Goal: Task Accomplishment & Management: Manage account settings

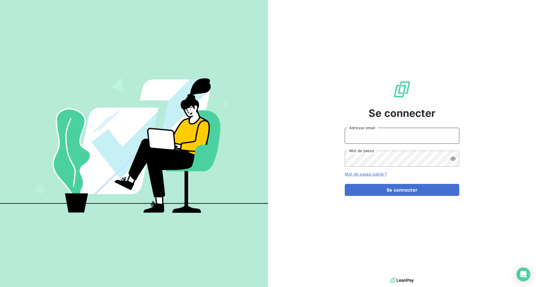
type input "loubna.ryad@groupe-ydyle.fr"
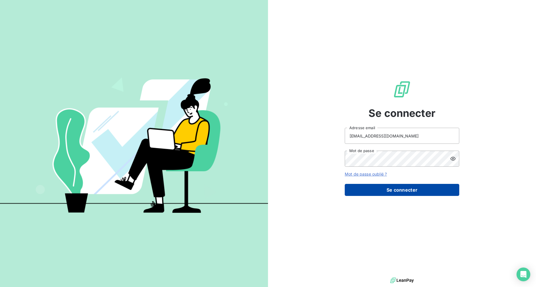
click at [370, 190] on button "Se connecter" at bounding box center [402, 190] width 115 height 12
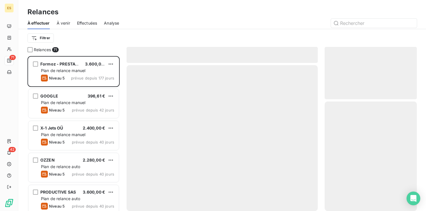
scroll to position [151, 88]
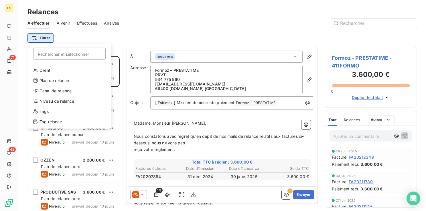
click at [38, 35] on html "ES 71 42 Relances À effectuer À venir Effectuées Analyse Filtrer Rechercher et …" at bounding box center [213, 105] width 426 height 211
click at [60, 103] on div "Niveau de relance" at bounding box center [69, 101] width 79 height 9
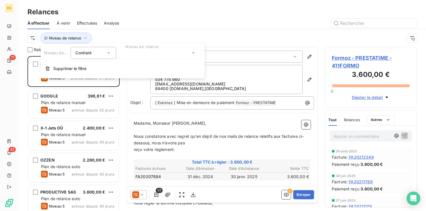
click at [130, 52] on div at bounding box center [160, 53] width 82 height 12
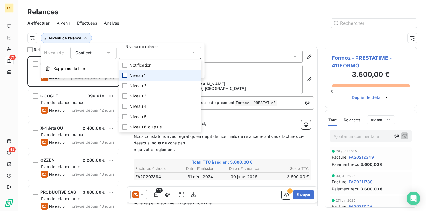
click at [125, 75] on div at bounding box center [124, 75] width 5 height 5
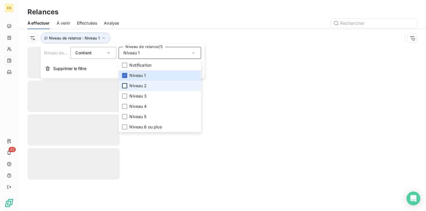
click at [126, 85] on div at bounding box center [124, 85] width 5 height 5
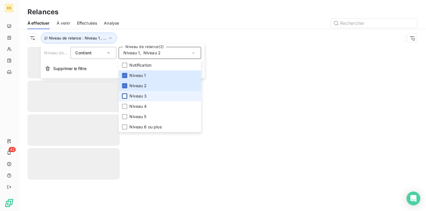
click at [126, 95] on div at bounding box center [124, 96] width 5 height 5
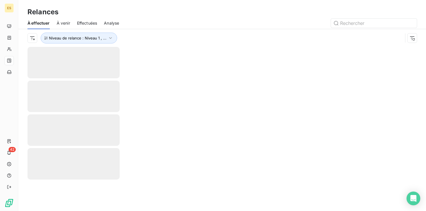
click at [203, 20] on div at bounding box center [271, 23] width 291 height 9
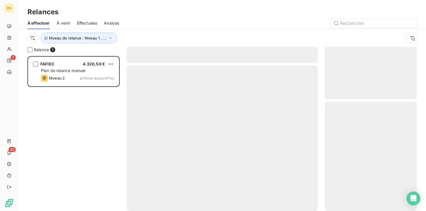
scroll to position [151, 88]
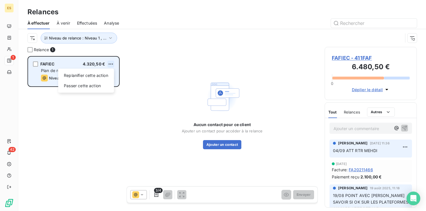
click at [112, 62] on html "ES 1 42 Relances À effectuer À venir Effectuées Analyse Niveau de relance : Niv…" at bounding box center [213, 105] width 426 height 211
click at [104, 79] on div "Replanifier cette action" at bounding box center [85, 75] width 51 height 9
select select "8"
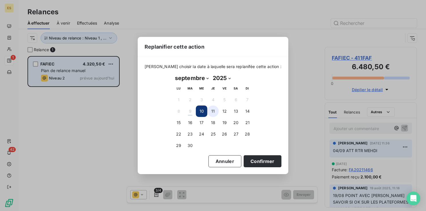
click at [213, 113] on button "11" at bounding box center [212, 111] width 11 height 11
click at [248, 163] on button "Confirmer" at bounding box center [263, 162] width 38 height 12
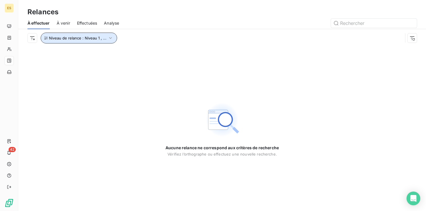
click at [59, 41] on button "Niveau de relance : Niveau 1 , ..." at bounding box center [79, 38] width 76 height 11
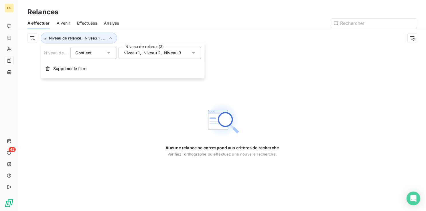
click at [170, 47] on div "Niveau 1 , Niveau 2 , Niveau 3" at bounding box center [160, 53] width 82 height 12
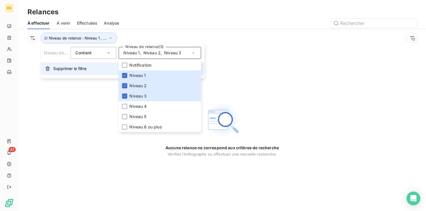
click at [78, 68] on span "Supprimer le filtre" at bounding box center [69, 69] width 33 height 6
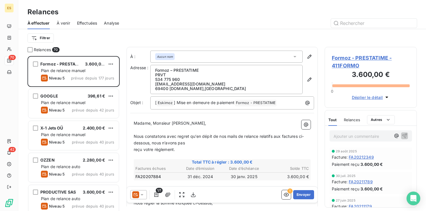
scroll to position [151, 88]
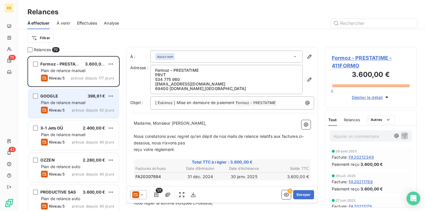
click at [60, 108] on span "Niveau 5" at bounding box center [57, 110] width 16 height 5
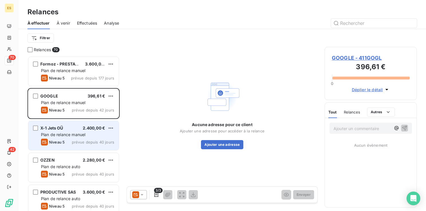
click at [55, 131] on div "X-1 Jets OÜ 2.400,00 € Plan de relance manuel Niveau 5 prévue depuis 40 jours" at bounding box center [73, 135] width 91 height 29
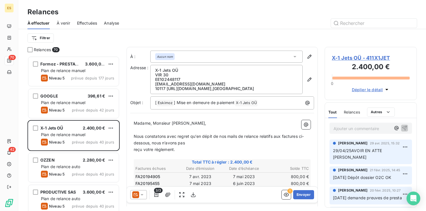
click at [363, 57] on span "X-1 Jets OÜ - 411X1JET" at bounding box center [371, 58] width 78 height 8
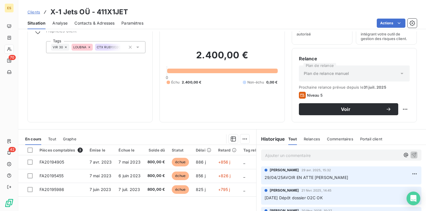
scroll to position [29, 0]
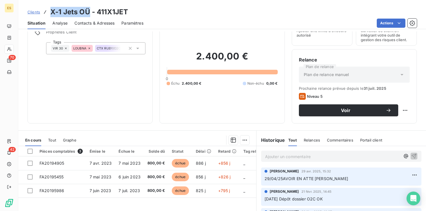
drag, startPoint x: 89, startPoint y: 10, endPoint x: 50, endPoint y: 14, distance: 39.4
click at [50, 14] on div "Clients X-1 Jets OÜ - 411X1JET" at bounding box center [77, 12] width 101 height 10
copy h3 "X-1 Jets OÜ"
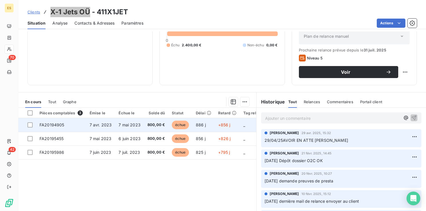
scroll to position [57, 0]
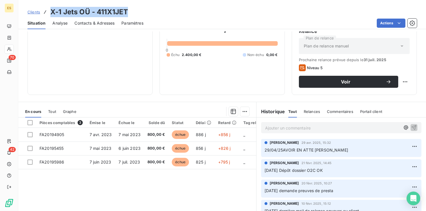
drag, startPoint x: 127, startPoint y: 12, endPoint x: 47, endPoint y: 11, distance: 79.6
click at [47, 11] on div "Clients X-1 Jets OÜ - 411X1JET" at bounding box center [77, 12] width 101 height 10
copy h3 "X-1 Jets OÜ - 411X1JET"
click at [286, 128] on p "Ajouter un commentaire ﻿" at bounding box center [332, 128] width 135 height 7
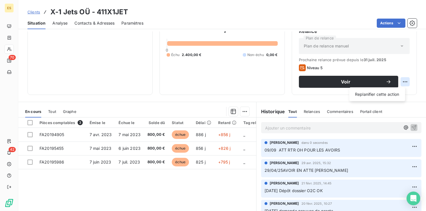
click at [401, 81] on html "ES 70 42 Clients X-1 Jets OÜ - 411X1JET Situation Analyse Contacts & Adresses P…" at bounding box center [213, 105] width 426 height 211
click at [395, 90] on div "Replanifier cette action" at bounding box center [377, 94] width 51 height 9
select select "8"
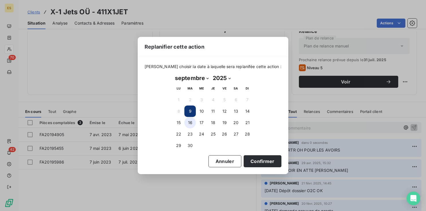
click at [190, 123] on button "16" at bounding box center [189, 122] width 11 height 11
click at [253, 163] on button "Confirmer" at bounding box center [263, 162] width 38 height 12
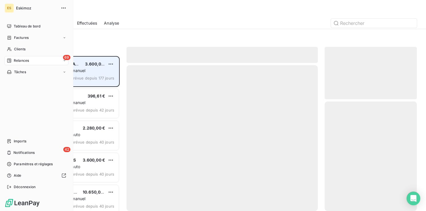
scroll to position [151, 88]
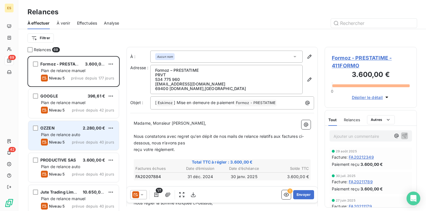
click at [60, 131] on div "OZZEN 2.280,00 € Plan de relance auto Niveau 5 prévue depuis 40 jours" at bounding box center [73, 135] width 91 height 29
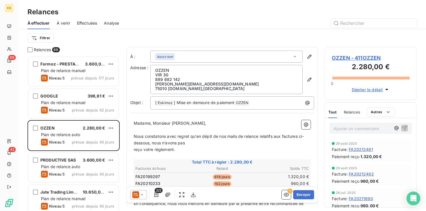
click at [349, 57] on span "OZZEN - 411OZZEN" at bounding box center [371, 58] width 78 height 8
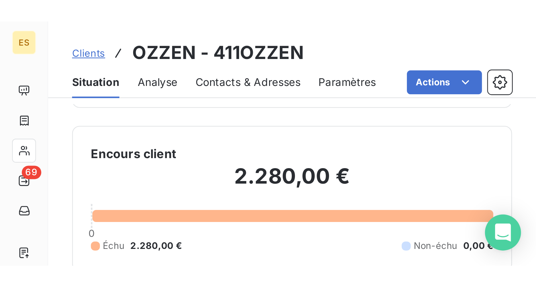
scroll to position [13, 0]
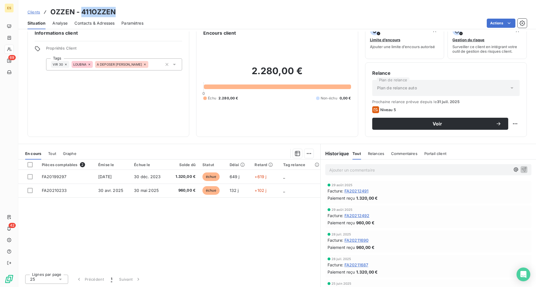
drag, startPoint x: 121, startPoint y: 9, endPoint x: 82, endPoint y: 12, distance: 38.8
click at [82, 12] on div "Clients OZZEN - 411OZZEN" at bounding box center [277, 12] width 518 height 10
copy h3 "411OZZEN"
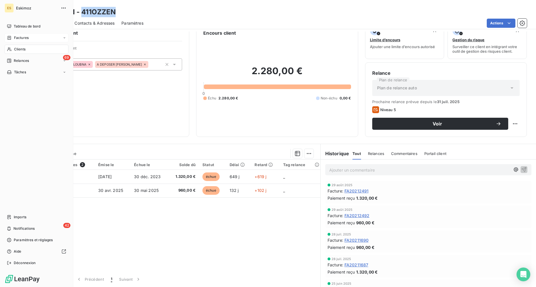
click at [21, 38] on span "Factures" at bounding box center [21, 37] width 15 height 5
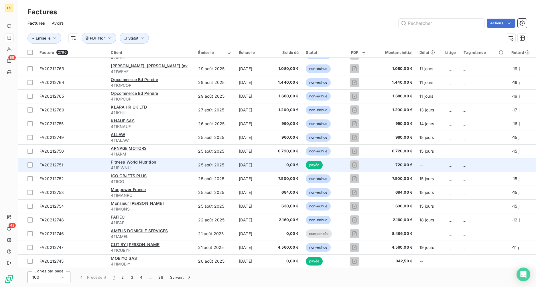
scroll to position [1165, 0]
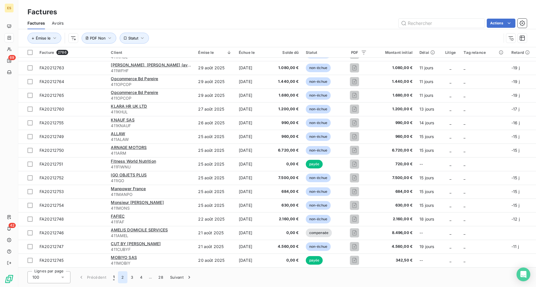
click at [123, 211] on button "2" at bounding box center [122, 277] width 9 height 12
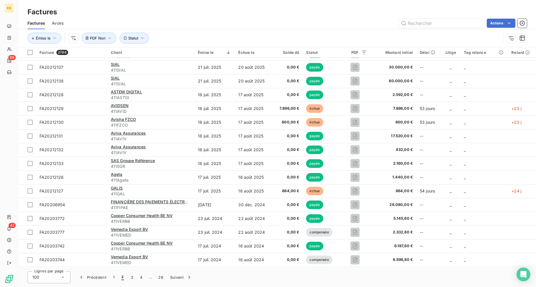
scroll to position [29, 0]
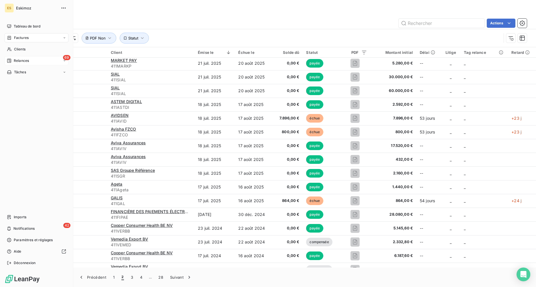
click at [21, 60] on span "Relances" at bounding box center [21, 60] width 15 height 5
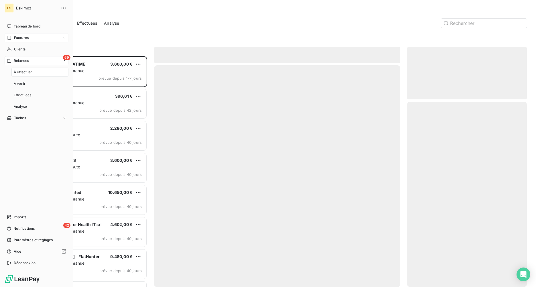
scroll to position [227, 115]
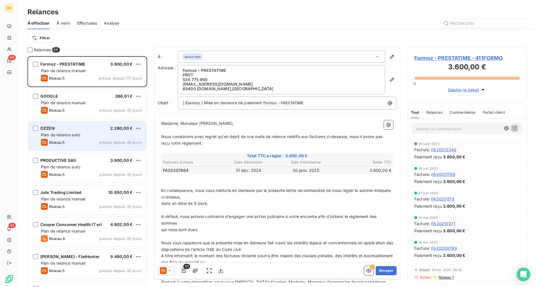
click at [54, 131] on div "OZZEN" at bounding box center [47, 128] width 14 height 6
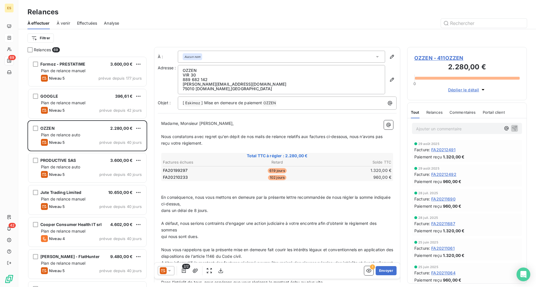
click at [426, 59] on span "OZZEN - 411OZZEN" at bounding box center [466, 58] width 105 height 8
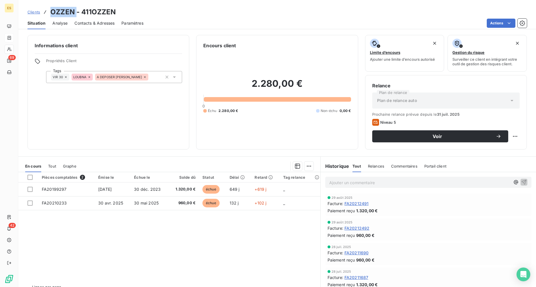
drag, startPoint x: 75, startPoint y: 13, endPoint x: 52, endPoint y: 12, distance: 22.9
click at [52, 12] on h3 "OZZEN - 411OZZEN" at bounding box center [82, 12] width 65 height 10
copy h3 "OZZEN"
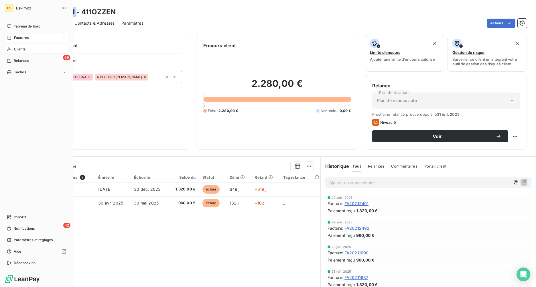
click at [15, 38] on span "Factures" at bounding box center [21, 37] width 15 height 5
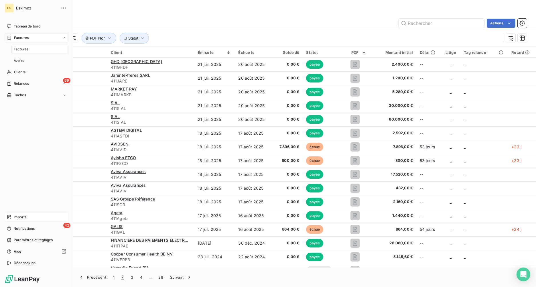
click at [23, 211] on span "Imports" at bounding box center [20, 217] width 13 height 5
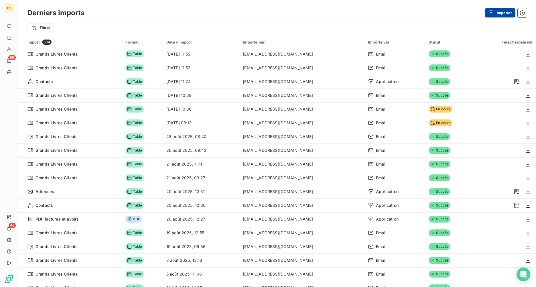
click at [426, 10] on button "Importer" at bounding box center [500, 12] width 31 height 9
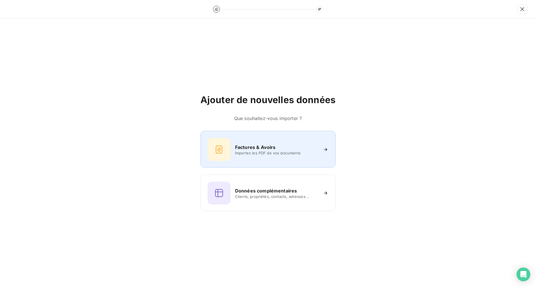
click at [255, 157] on div "Factures & Avoirs Importez les PDF de vos documents" at bounding box center [268, 149] width 121 height 23
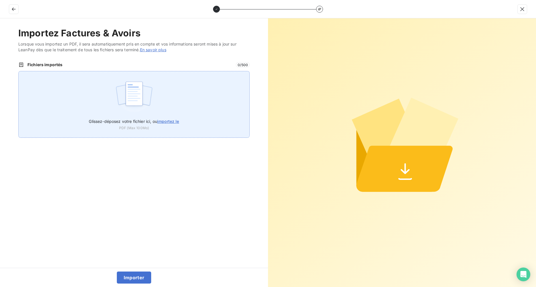
click at [175, 120] on span "importez le" at bounding box center [168, 121] width 22 height 5
click at [19, 71] on input "Glissez-déposez votre fichier ici, ou importez le" at bounding box center [18, 71] width 0 height 0
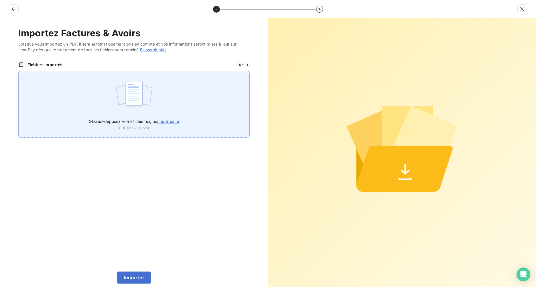
type input "C:\fakepath\FACTURES AT AVOIR.pdf"
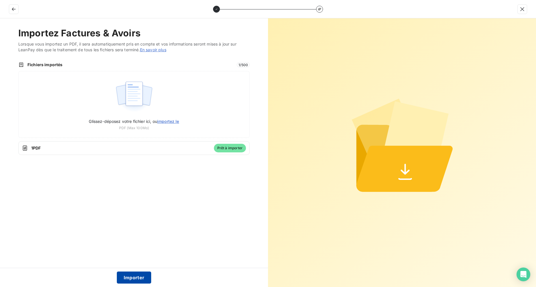
click at [133, 211] on button "Importer" at bounding box center [134, 278] width 35 height 12
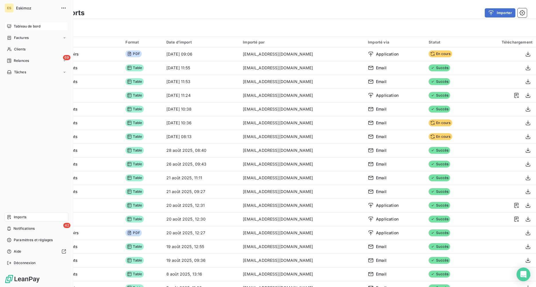
click at [14, 25] on span "Tableau de bord" at bounding box center [27, 26] width 27 height 5
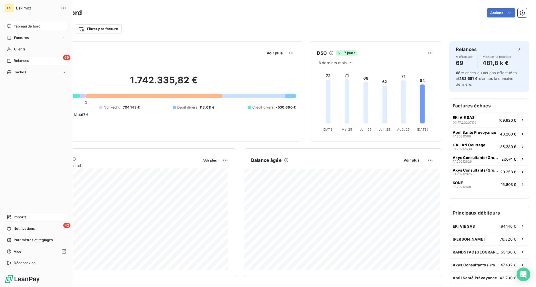
click at [21, 60] on span "Relances" at bounding box center [21, 60] width 15 height 5
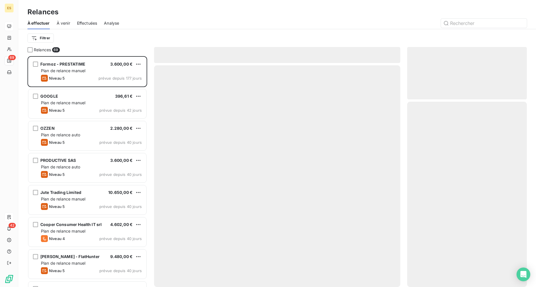
scroll to position [227, 115]
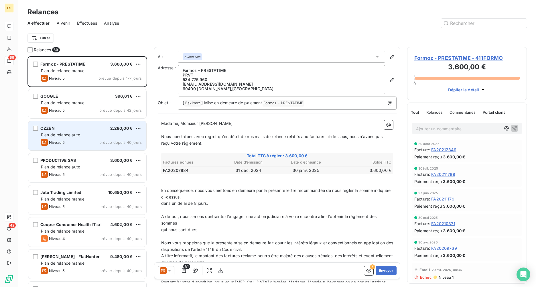
click at [76, 135] on span "Plan de relance auto" at bounding box center [60, 134] width 39 height 5
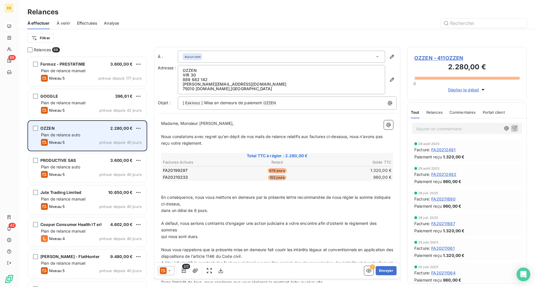
click at [142, 126] on div "OZZEN 2.280,00 € Plan de relance auto Niveau 5 prévue depuis 40 jours" at bounding box center [87, 135] width 118 height 29
click at [140, 128] on html "ES 69 42 Relances À effectuer À venir Effectuées Analyse Filtrer Relances 69 Fo…" at bounding box center [268, 143] width 536 height 287
click at [125, 139] on div "Replanifier cette action" at bounding box center [113, 139] width 51 height 9
select select "8"
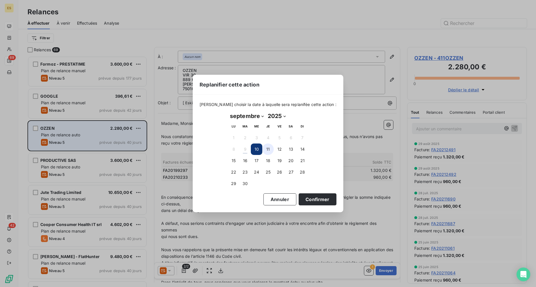
click at [271, 147] on button "11" at bounding box center [267, 148] width 11 height 11
click at [316, 199] on button "Confirmer" at bounding box center [318, 199] width 38 height 12
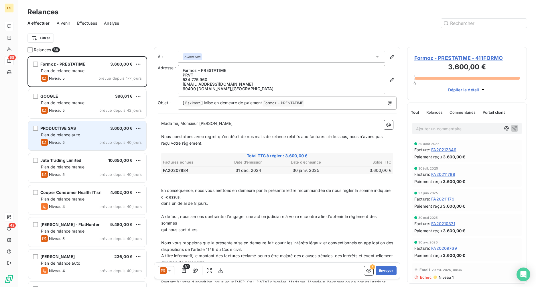
click at [57, 132] on div "Plan de relance auto" at bounding box center [91, 135] width 101 height 6
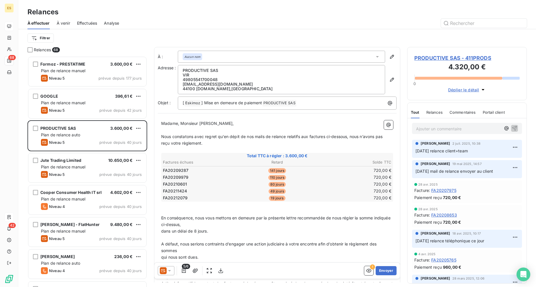
click at [426, 58] on span "PRODUCTIVE SAS - 411PRODS" at bounding box center [466, 58] width 105 height 8
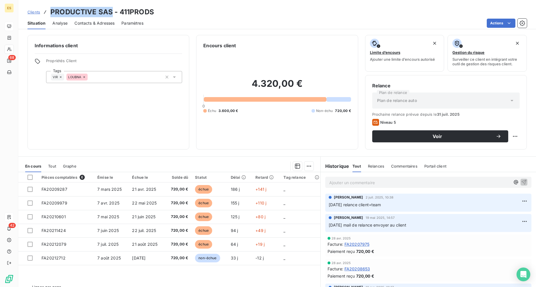
drag, startPoint x: 112, startPoint y: 11, endPoint x: 50, endPoint y: 11, distance: 62.2
click at [50, 11] on div "Clients PRODUCTIVE SAS - 411PRODS" at bounding box center [90, 12] width 127 height 10
drag, startPoint x: 50, startPoint y: 11, endPoint x: 54, endPoint y: 13, distance: 4.4
copy h3 "PRODUCTIVE SAS"
click at [155, 12] on div "Clients PRODUCTIVE SAS - 411PRODS" at bounding box center [277, 12] width 518 height 10
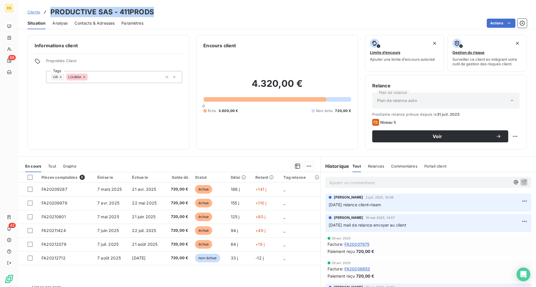
drag, startPoint x: 154, startPoint y: 12, endPoint x: 51, endPoint y: 10, distance: 103.4
click at [51, 10] on div "Clients PRODUCTIVE SAS - 411PRODS" at bounding box center [277, 12] width 518 height 10
copy h3 "PRODUCTIVE SAS - 411PRODS"
click at [155, 11] on div "Clients PRODUCTIVE SAS - 411PRODS" at bounding box center [277, 12] width 518 height 10
drag, startPoint x: 154, startPoint y: 11, endPoint x: 119, endPoint y: 10, distance: 35.2
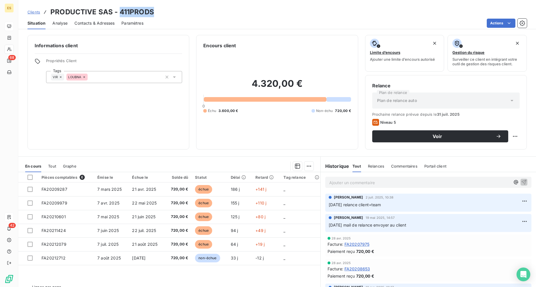
click at [119, 10] on div "Clients PRODUCTIVE SAS - 411PRODS" at bounding box center [277, 12] width 518 height 10
copy h3 "411PRODS"
click at [109, 77] on div "VIR LOUBNA" at bounding box center [114, 77] width 136 height 12
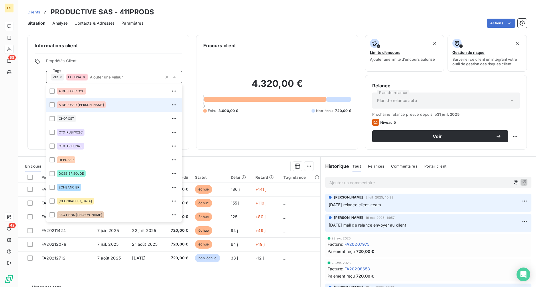
click at [72, 104] on span "A DEPOSER RUBY" at bounding box center [81, 104] width 45 height 3
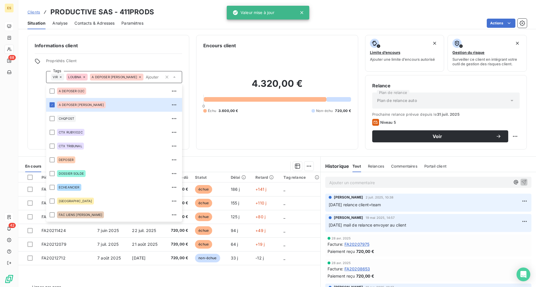
click at [340, 184] on p "Ajouter un commentaire ﻿" at bounding box center [419, 182] width 181 height 7
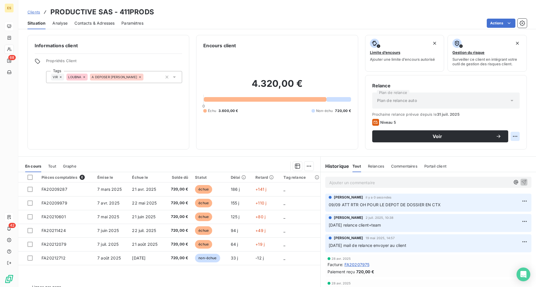
click at [426, 135] on html "ES 68 42 Clients PRODUCTIVE SAS - 411PRODS Situation Analyse Contacts & Adresse…" at bounding box center [268, 143] width 536 height 287
click at [426, 143] on div "Replanifier cette action" at bounding box center [487, 149] width 56 height 14
click at [426, 147] on div "Replanifier cette action" at bounding box center [487, 148] width 51 height 9
select select "8"
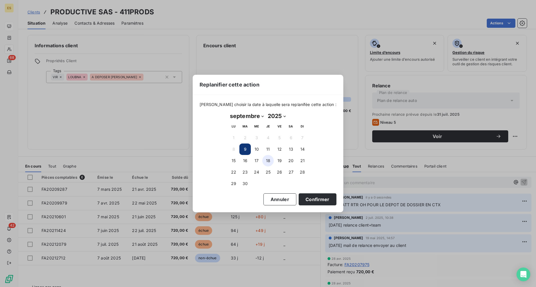
click at [268, 162] on button "18" at bounding box center [267, 160] width 11 height 11
drag, startPoint x: 310, startPoint y: 202, endPoint x: 296, endPoint y: 204, distance: 14.3
click at [310, 202] on button "Confirmer" at bounding box center [318, 199] width 38 height 12
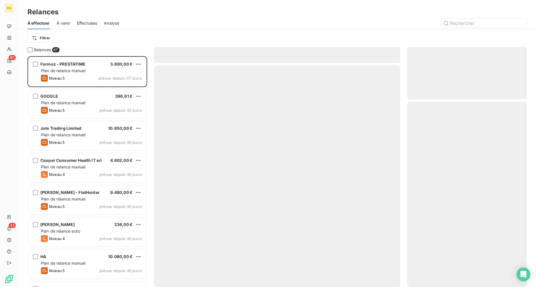
scroll to position [227, 115]
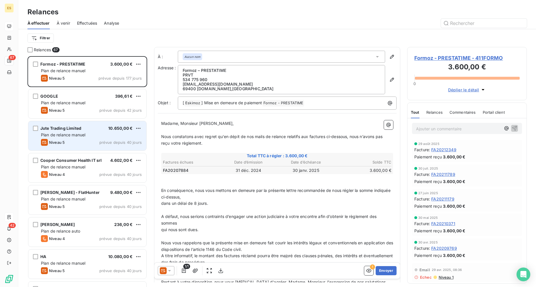
click at [70, 135] on span "Plan de relance manuel" at bounding box center [63, 134] width 44 height 5
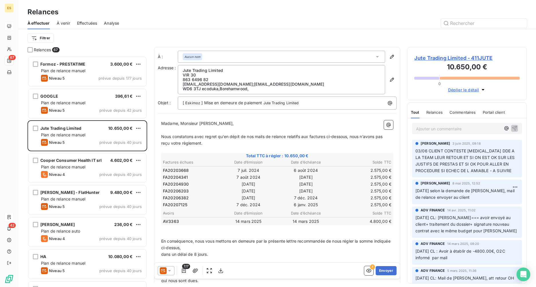
click at [426, 59] on span "Jute Trading Limited - 411JUTE" at bounding box center [466, 58] width 105 height 8
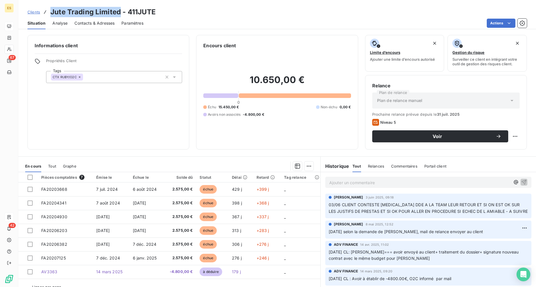
drag, startPoint x: 120, startPoint y: 12, endPoint x: 51, endPoint y: 11, distance: 69.3
click at [51, 11] on h3 "Jute Trading Limited - 411JUTE" at bounding box center [103, 12] width 106 height 10
copy h3 "Jute Trading Limited"
drag, startPoint x: 158, startPoint y: 12, endPoint x: 51, endPoint y: 13, distance: 107.1
click at [51, 13] on div "Clients Jute Trading Limited - 411JUTE" at bounding box center [277, 12] width 518 height 10
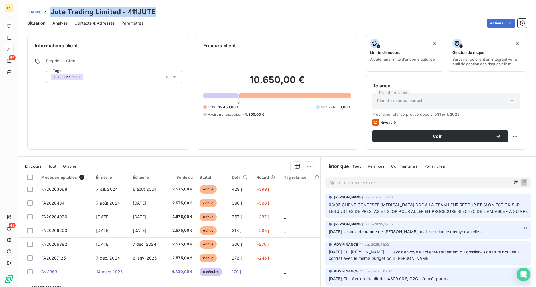
copy h3 "Jute Trading Limited - 411JUTE"
click at [332, 178] on div "Ajouter un commentaire ﻿" at bounding box center [419, 182] width 181 height 8
click at [331, 182] on p "Ajouter un commentaire ﻿" at bounding box center [419, 182] width 181 height 7
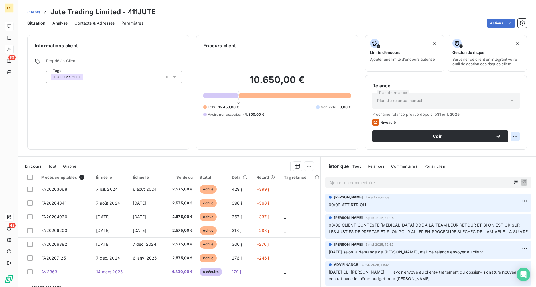
click at [426, 136] on html "ES 68 42 Clients Jute Trading Limited - 411JUTE Situation Analyse Contacts & Ad…" at bounding box center [268, 143] width 536 height 287
click at [426, 149] on div "Replanifier cette action" at bounding box center [487, 148] width 51 height 9
select select "8"
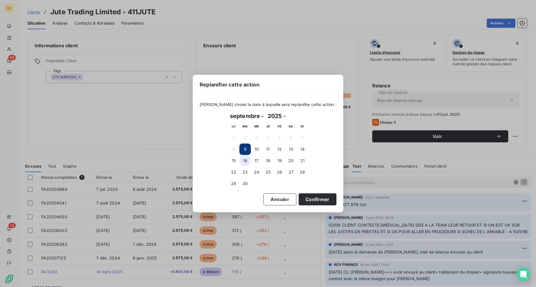
click at [246, 160] on button "16" at bounding box center [244, 160] width 11 height 11
click at [300, 201] on button "Confirmer" at bounding box center [318, 199] width 38 height 12
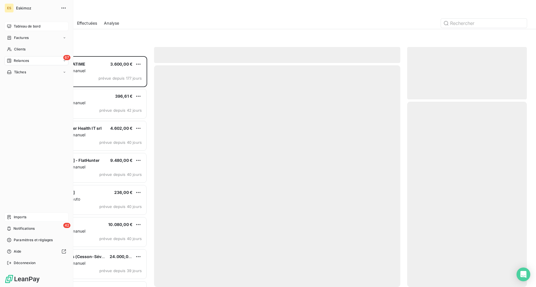
scroll to position [227, 115]
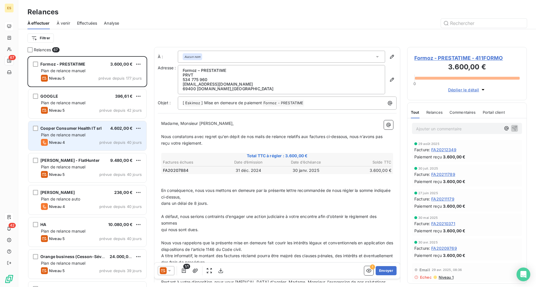
click at [81, 141] on div "Niveau 4 prévue depuis 40 jours" at bounding box center [91, 142] width 101 height 7
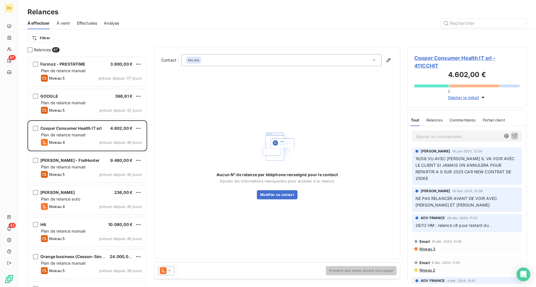
click at [426, 58] on span "Cooper Consumer Health IT srl - 411CCHIT" at bounding box center [466, 61] width 105 height 15
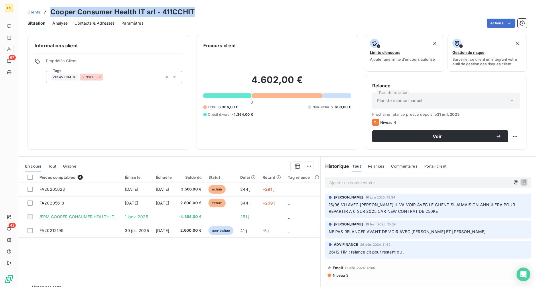
drag, startPoint x: 197, startPoint y: 11, endPoint x: 50, endPoint y: 10, distance: 146.9
click at [50, 10] on div "Clients Cooper Consumer Health IT srl - 411CCHIT" at bounding box center [277, 12] width 518 height 10
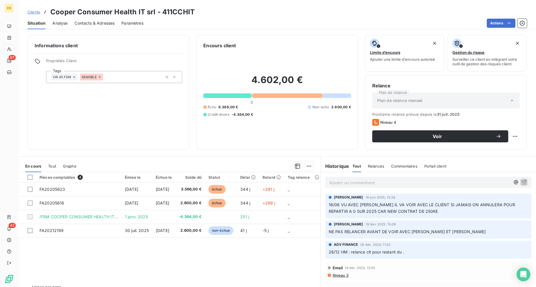
drag, startPoint x: 50, startPoint y: 10, endPoint x: 157, endPoint y: 21, distance: 107.4
click at [157, 21] on div "Actions" at bounding box center [338, 23] width 377 height 9
drag, startPoint x: 162, startPoint y: 12, endPoint x: 195, endPoint y: 12, distance: 32.9
click at [195, 12] on div "Clients Cooper Consumer Health IT srl - 411CCHIT" at bounding box center [277, 12] width 518 height 10
drag, startPoint x: 195, startPoint y: 12, endPoint x: 184, endPoint y: 15, distance: 11.1
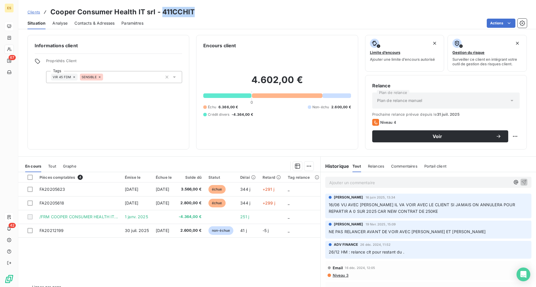
copy h3 "411CCHIT"
drag, startPoint x: 51, startPoint y: 11, endPoint x: 199, endPoint y: 11, distance: 148.7
click at [199, 11] on div "Clients Cooper Consumer Health IT srl - 411CCHIT" at bounding box center [277, 12] width 518 height 10
drag, startPoint x: 175, startPoint y: 6, endPoint x: 181, endPoint y: 11, distance: 7.7
